Goal: Task Accomplishment & Management: Manage account settings

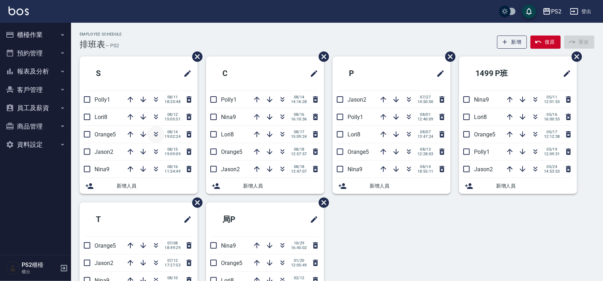
click at [159, 136] on icon "button" at bounding box center [156, 134] width 9 height 9
click at [242, 37] on div "Employee Schedule 排班表 — PS2 新增 復原 重做" at bounding box center [337, 40] width 515 height 17
click at [284, 151] on icon "button" at bounding box center [282, 152] width 9 height 9
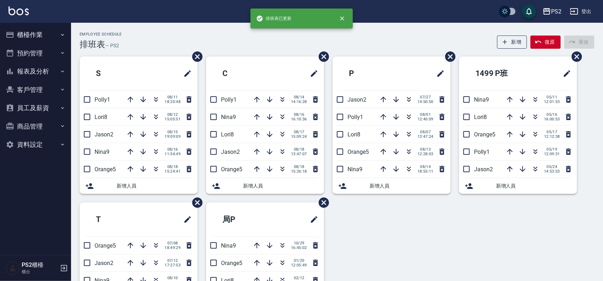
click at [170, 26] on div "Employee Schedule 排班表 — PS2 新增 復原 重做 S Polly1 08/11 18:20:48 Lori8 08/12 15:05:…" at bounding box center [337, 187] width 532 height 329
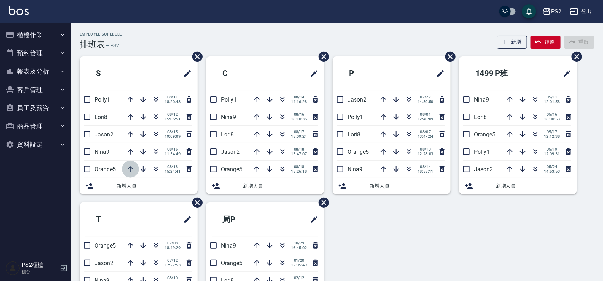
click at [132, 171] on icon "button" at bounding box center [130, 169] width 9 height 9
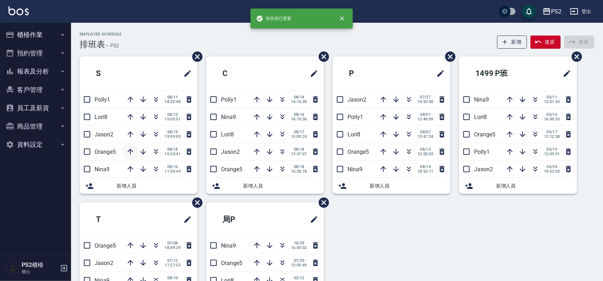
click at [133, 153] on icon "button" at bounding box center [130, 152] width 9 height 9
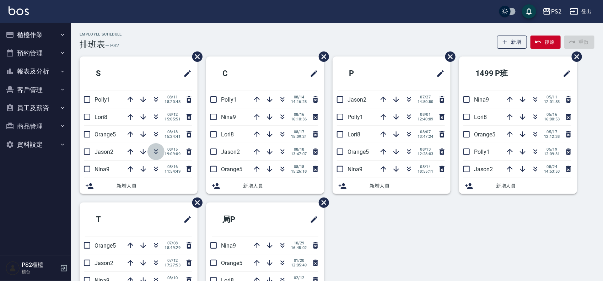
click at [159, 156] on icon "button" at bounding box center [156, 152] width 9 height 9
